Goal: Information Seeking & Learning: Learn about a topic

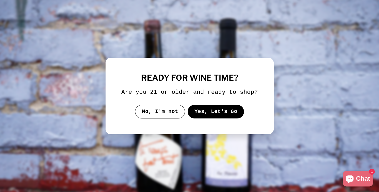
click at [215, 115] on button "Yes, Let's Go" at bounding box center [215, 112] width 57 height 14
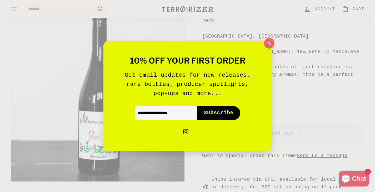
scroll to position [111, 0]
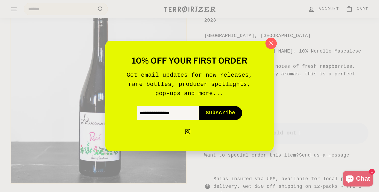
click at [270, 40] on icon "button" at bounding box center [271, 44] width 8 height 8
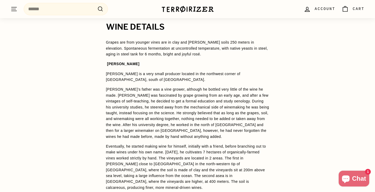
scroll to position [394, 0]
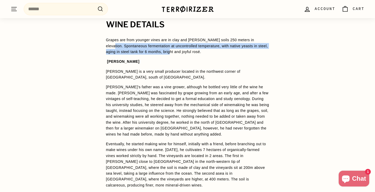
drag, startPoint x: 110, startPoint y: 46, endPoint x: 171, endPoint y: 53, distance: 62.2
click at [171, 53] on span "Grapes are from younger vines are in clay and sandy soils 250 meters in elevati…" at bounding box center [187, 46] width 162 height 16
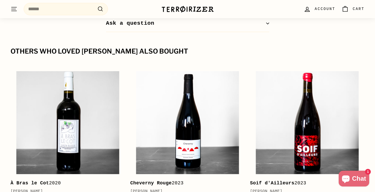
scroll to position [628, 0]
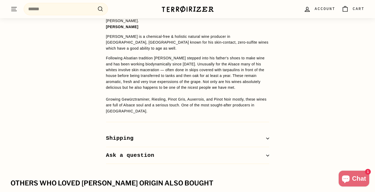
scroll to position [411, 0]
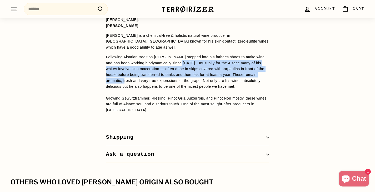
drag, startPoint x: 175, startPoint y: 51, endPoint x: 261, endPoint y: 64, distance: 87.3
click at [261, 64] on p "Following Alsatian tradition [PERSON_NAME] stepped into his father's shoes to m…" at bounding box center [187, 83] width 163 height 59
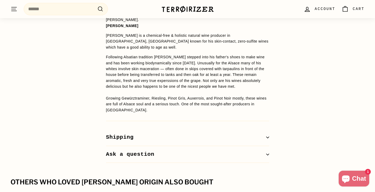
click at [277, 62] on div "WINE DETAILS A few days whole bunch maceration on the skins, and then aging in …" at bounding box center [188, 75] width 184 height 175
